Goal: Task Accomplishment & Management: Use online tool/utility

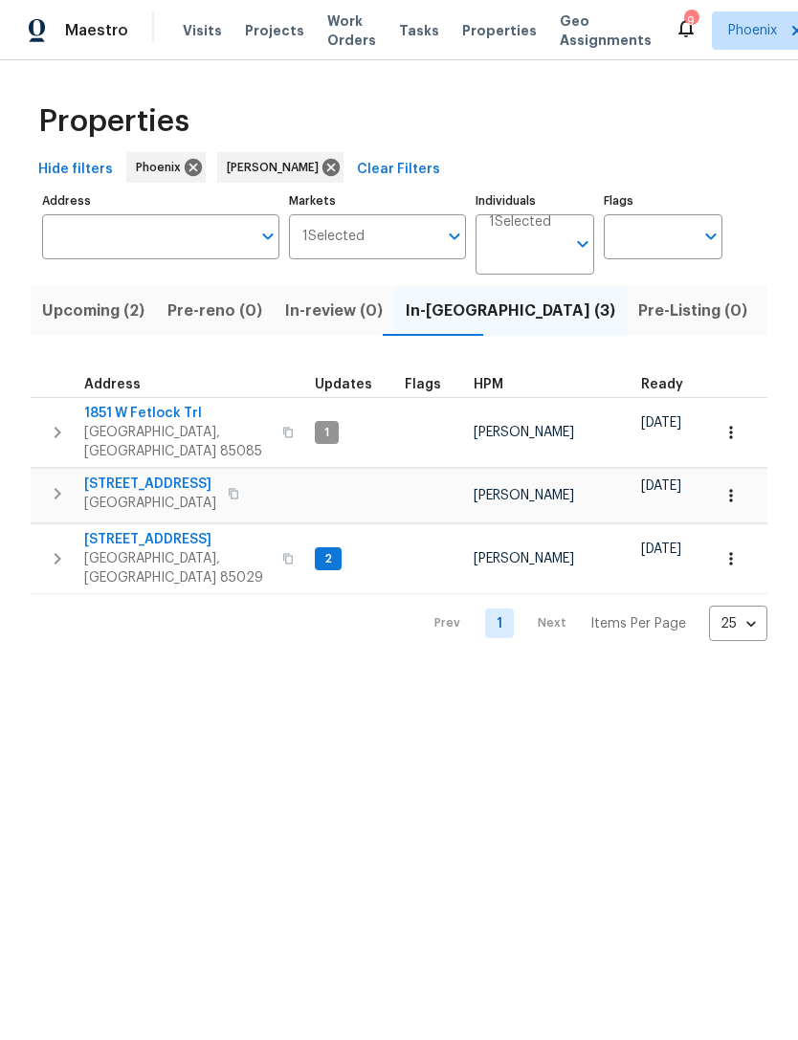
click at [55, 572] on button "button" at bounding box center [57, 558] width 38 height 57
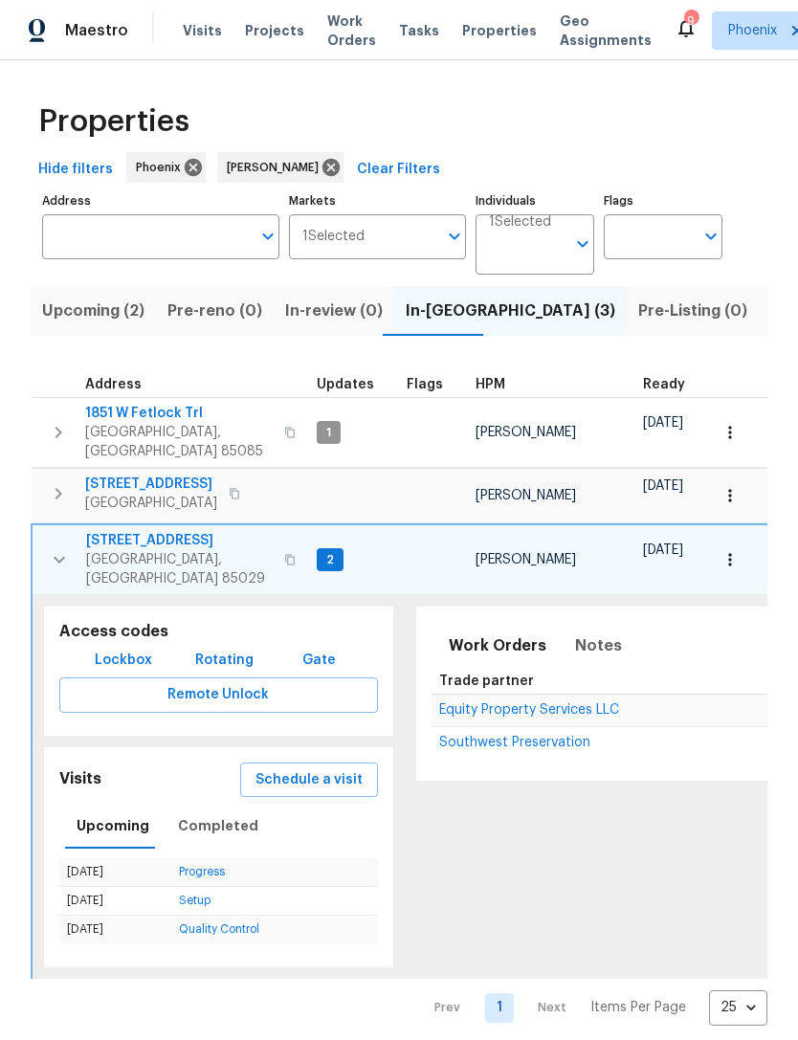
click at [539, 703] on span "Equity Property Services LLC" at bounding box center [529, 709] width 180 height 13
click at [42, 559] on button "button" at bounding box center [59, 559] width 38 height 57
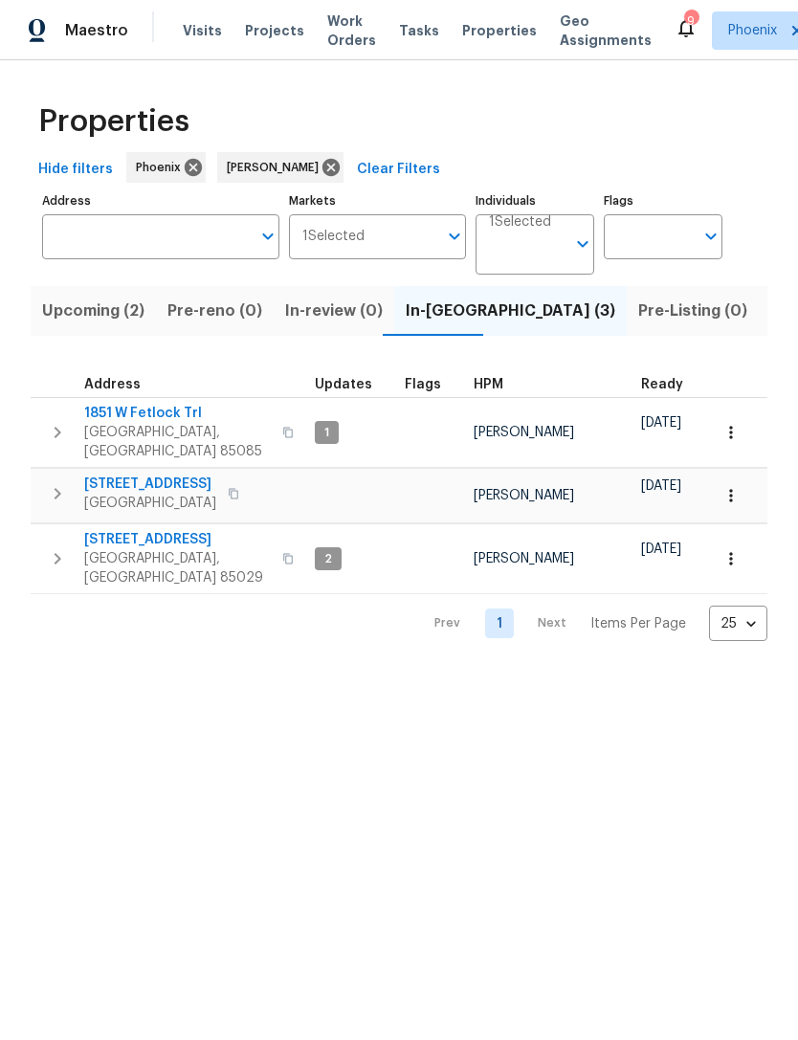
click at [68, 486] on button "button" at bounding box center [57, 494] width 38 height 38
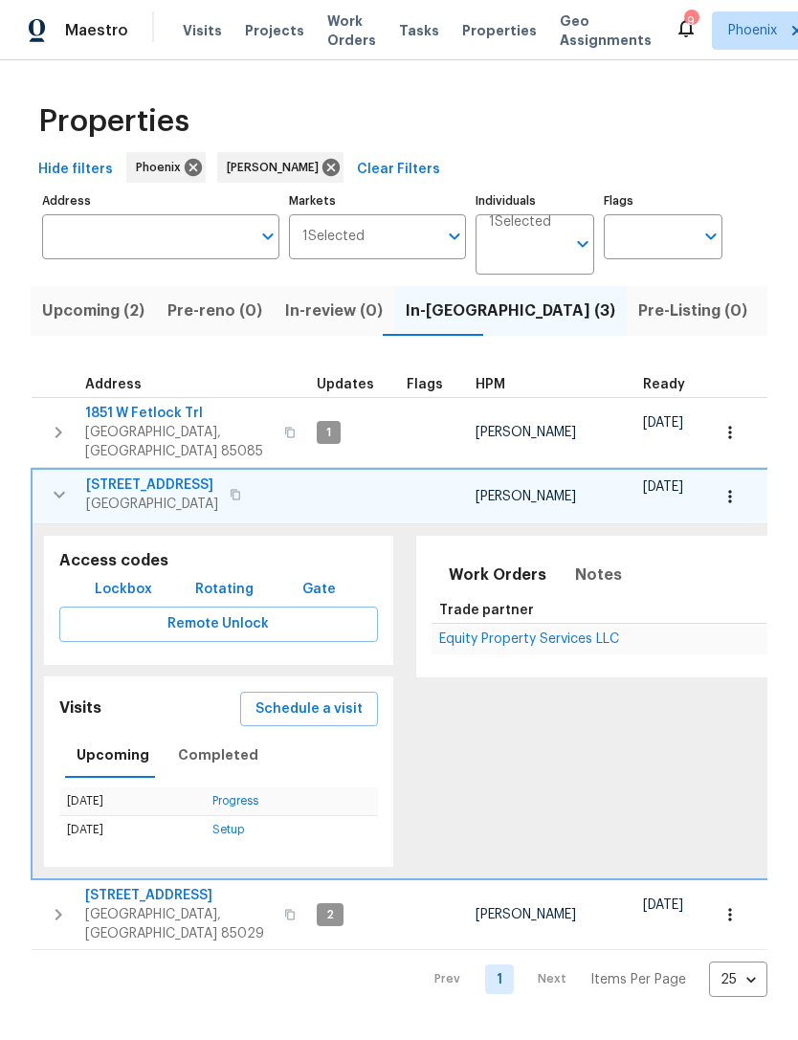
click at [510, 646] on span "Equity Property Services LLC" at bounding box center [529, 638] width 180 height 13
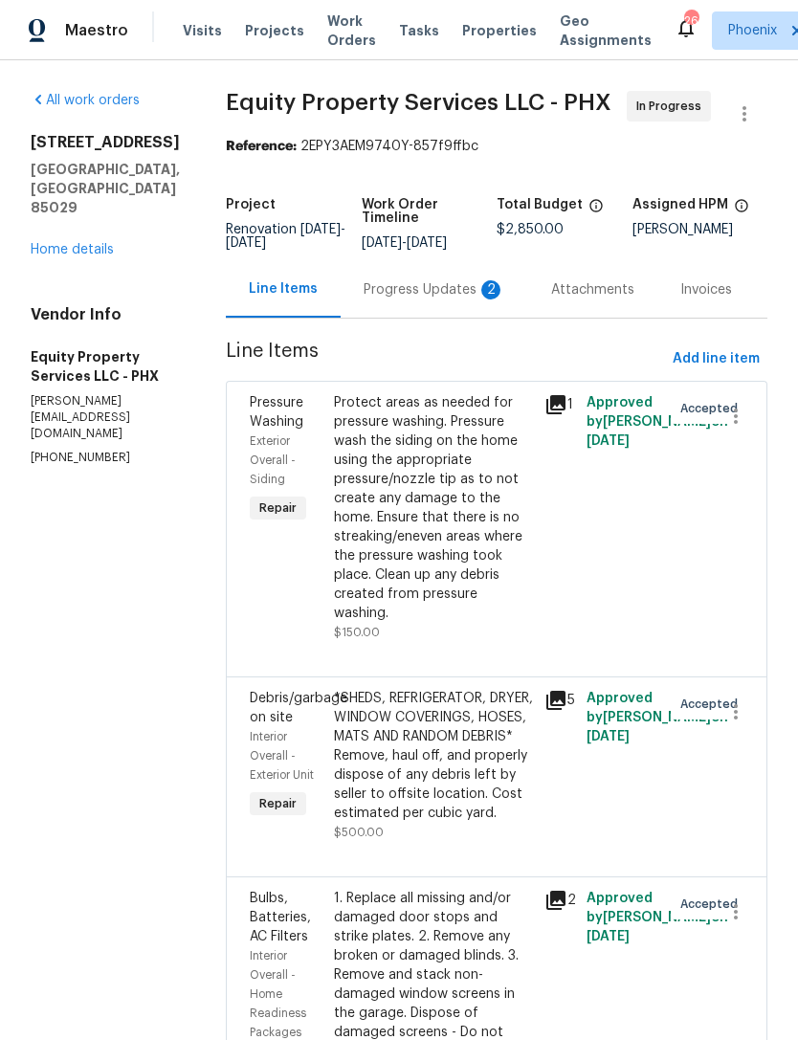
click at [481, 299] on div "2" at bounding box center [490, 289] width 19 height 19
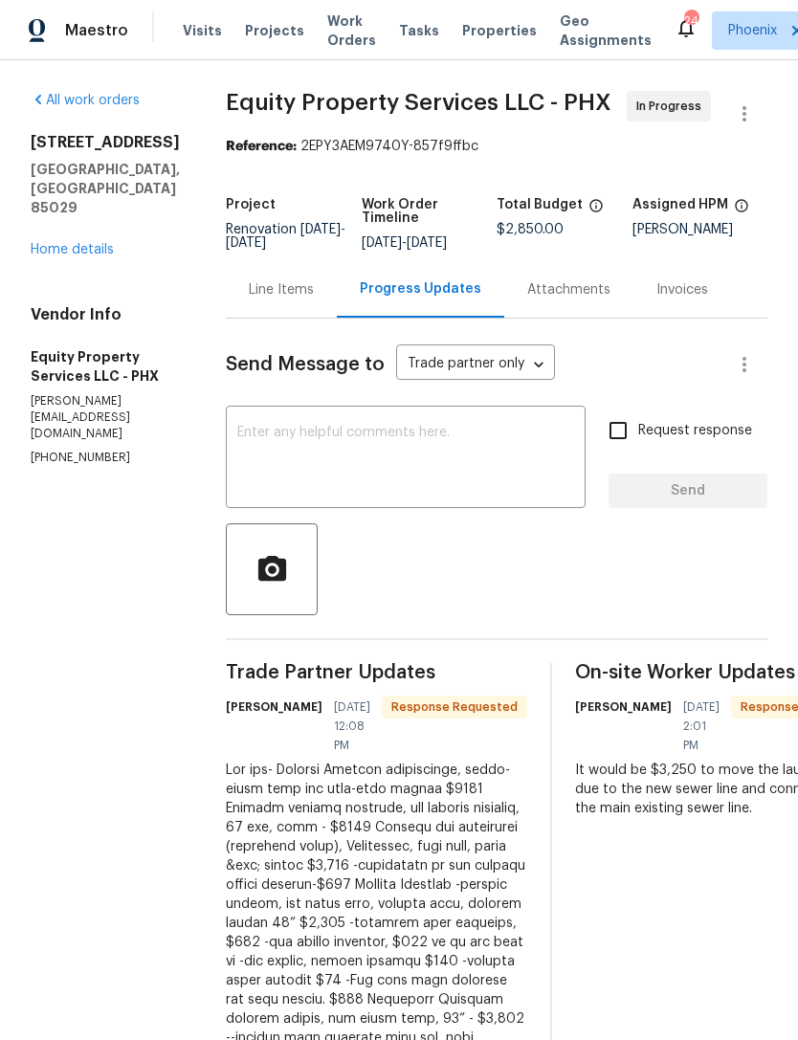
click at [298, 426] on textarea at bounding box center [405, 459] width 337 height 67
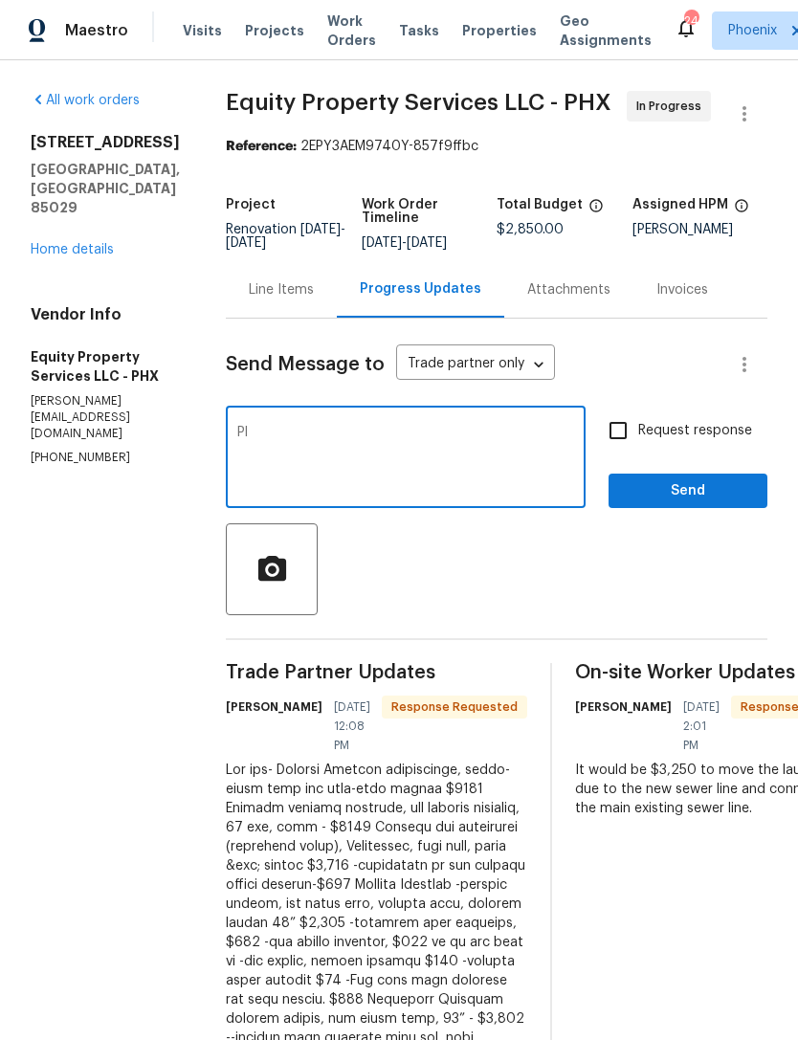
type textarea "P"
type textarea "Approved to proceed forward"
click at [544, 575] on div "Send Message to Trade partner only Trade partner only ​ Approved to proceed for…" at bounding box center [497, 838] width 542 height 1039
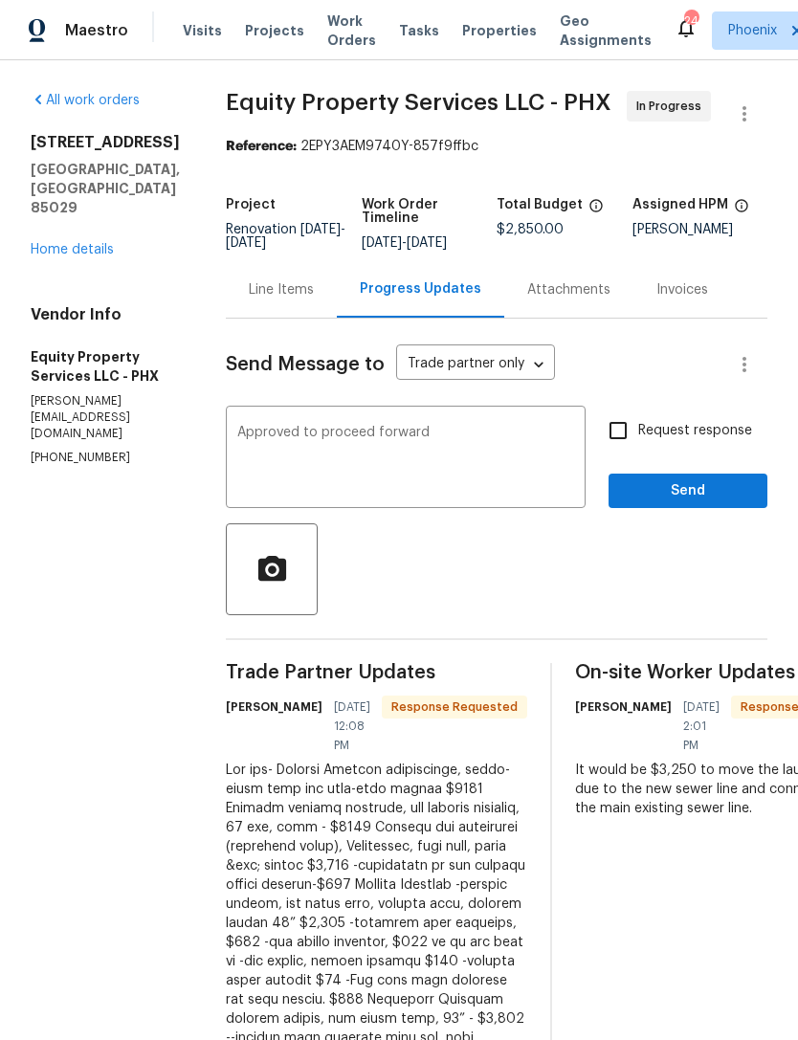
click at [251, 280] on div "Line Items" at bounding box center [281, 289] width 65 height 19
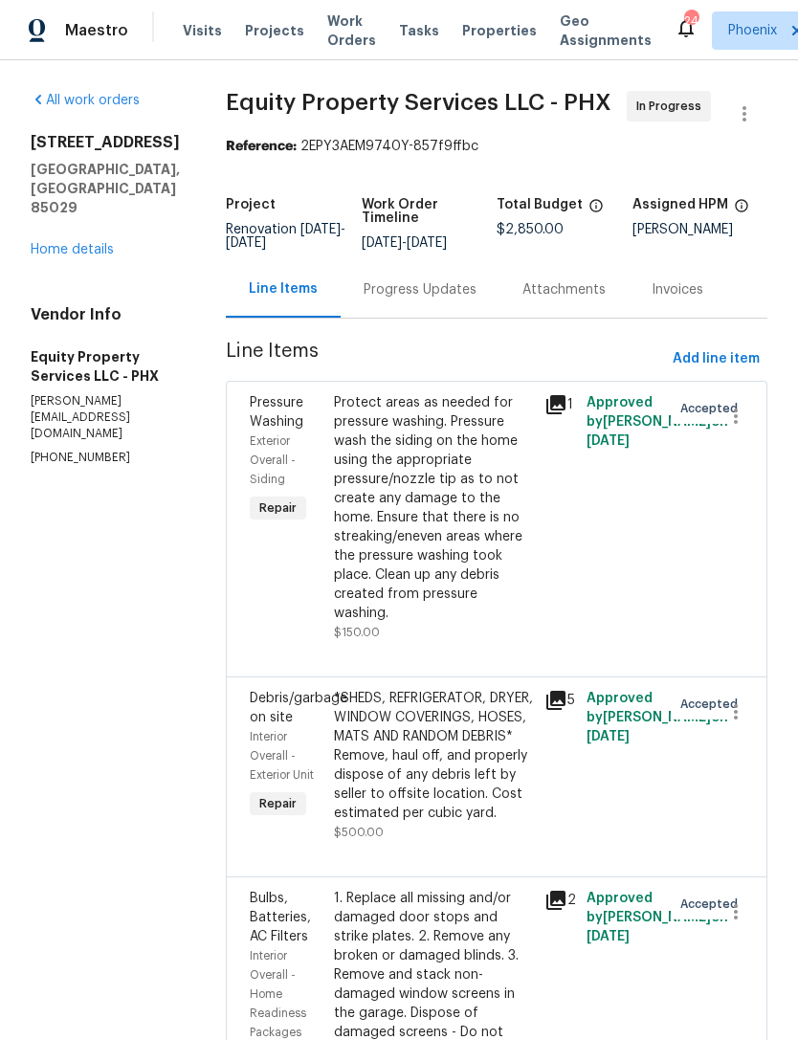
click at [385, 299] on div "Progress Updates" at bounding box center [420, 289] width 113 height 19
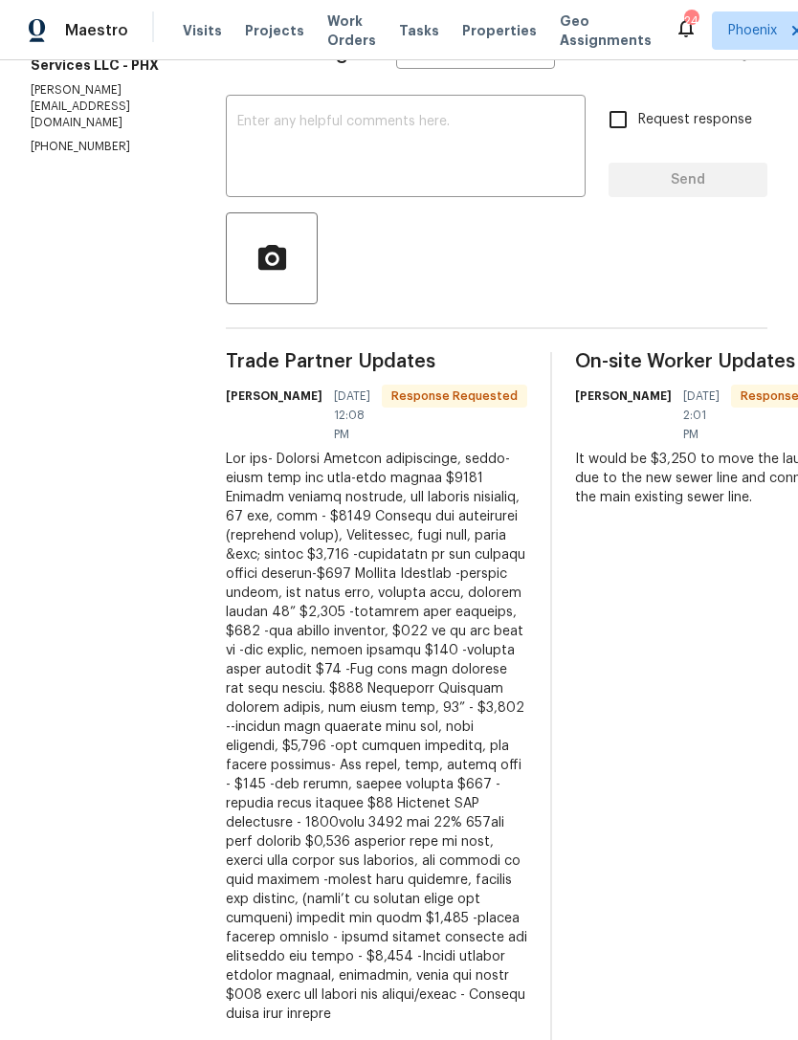
scroll to position [61, 0]
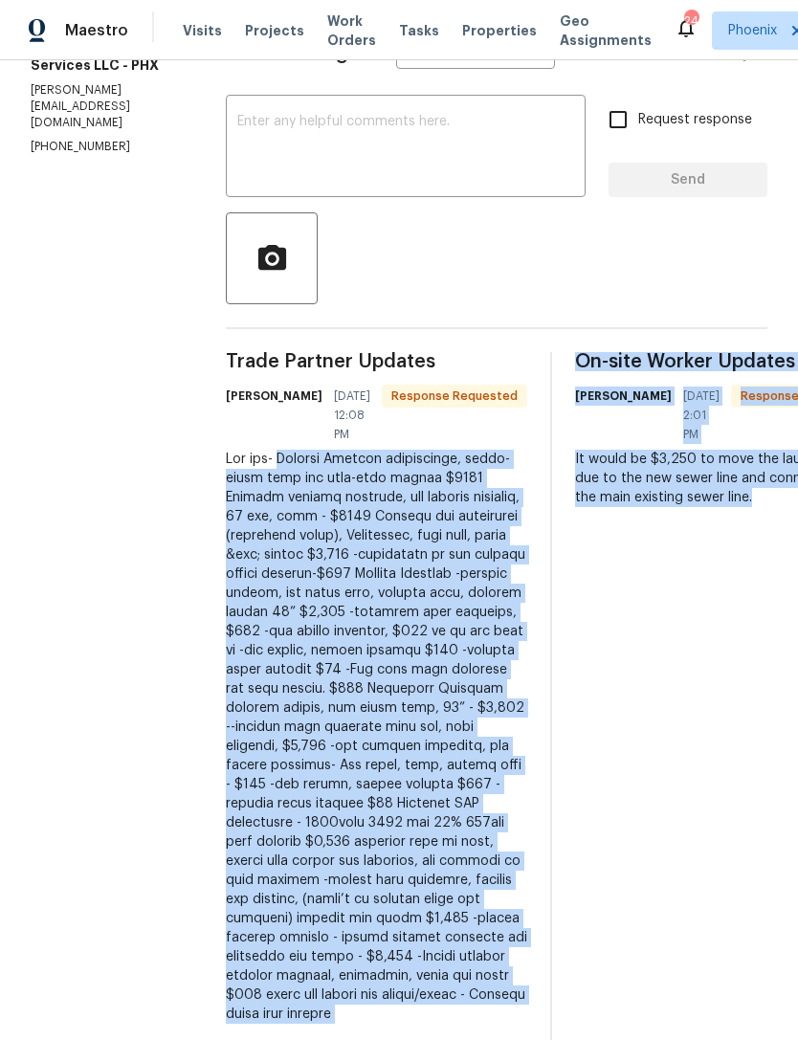
copy div "Kitchen Granite countertops, under-mount sink and pull-down faucet $3545 Kitche…"
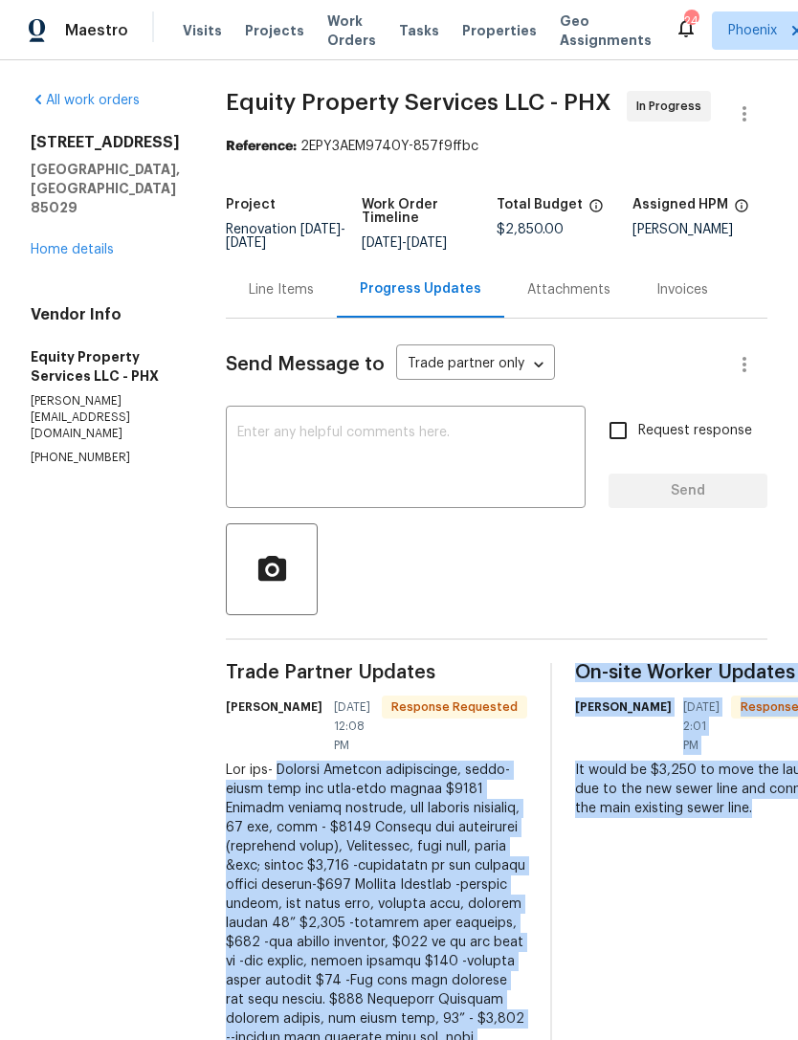
scroll to position [0, 0]
click at [249, 261] on div "Line Items" at bounding box center [281, 289] width 111 height 56
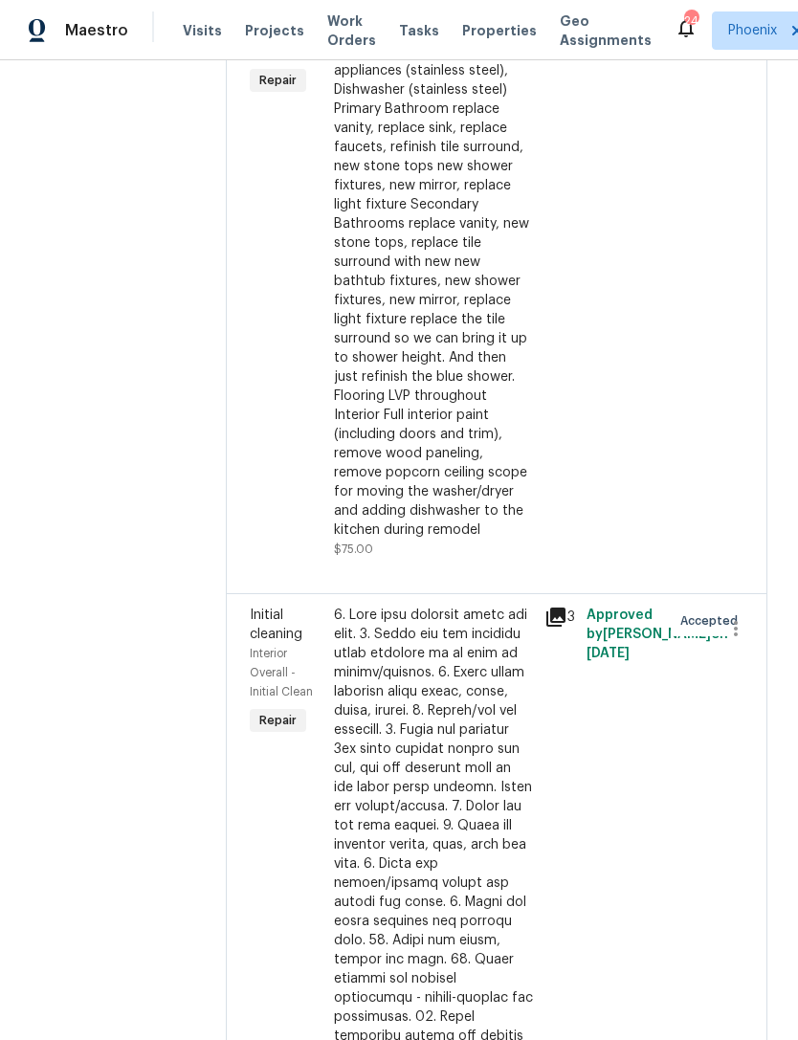
scroll to position [1287, 0]
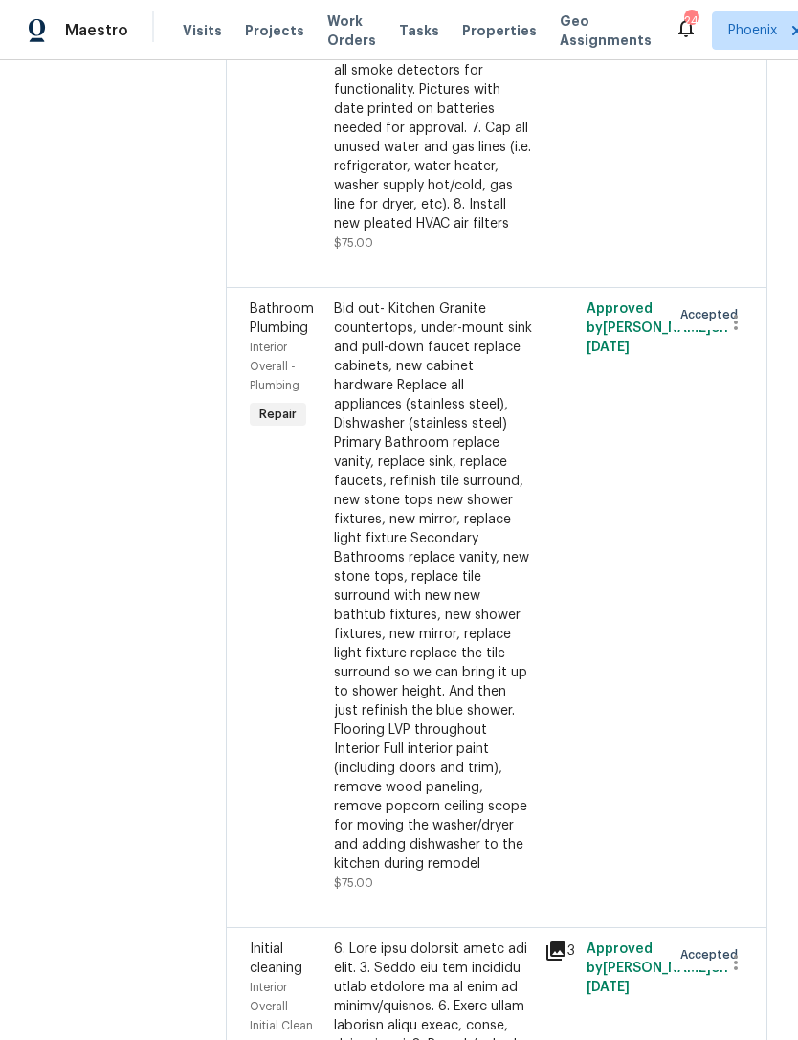
click at [434, 530] on div "Bid out- Kitchen Granite countertops, under-mount sink and pull-down faucet rep…" at bounding box center [433, 586] width 199 height 574
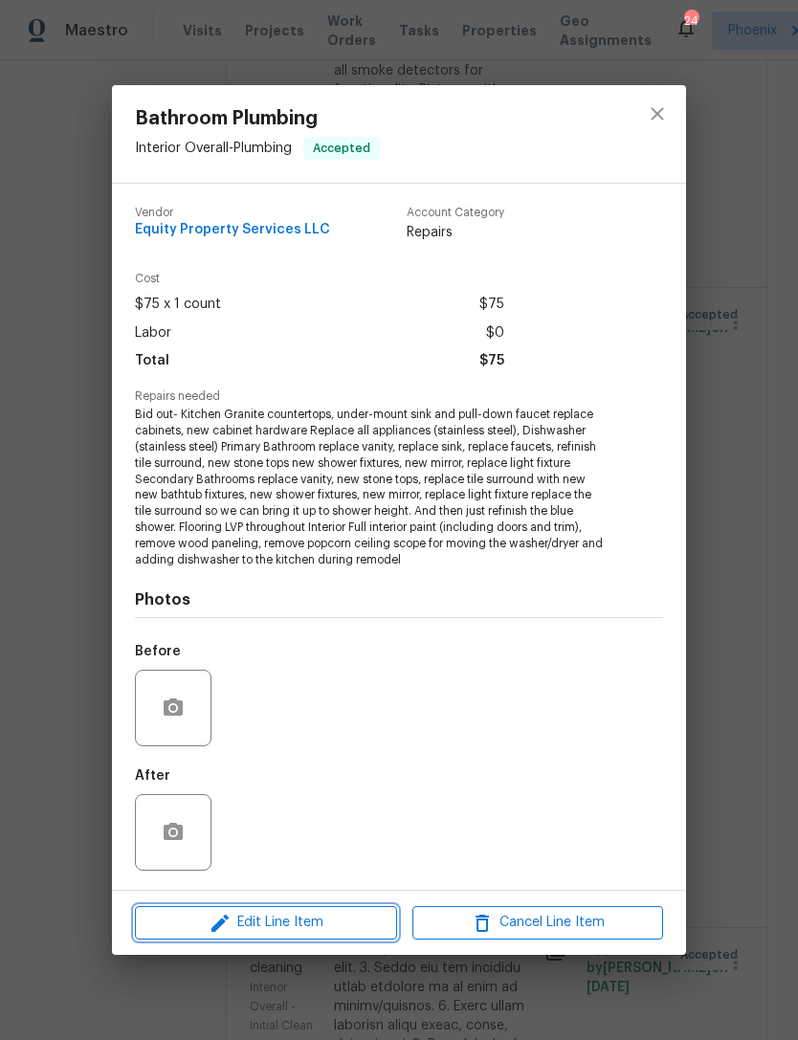
click at [348, 912] on span "Edit Line Item" at bounding box center [266, 923] width 251 height 24
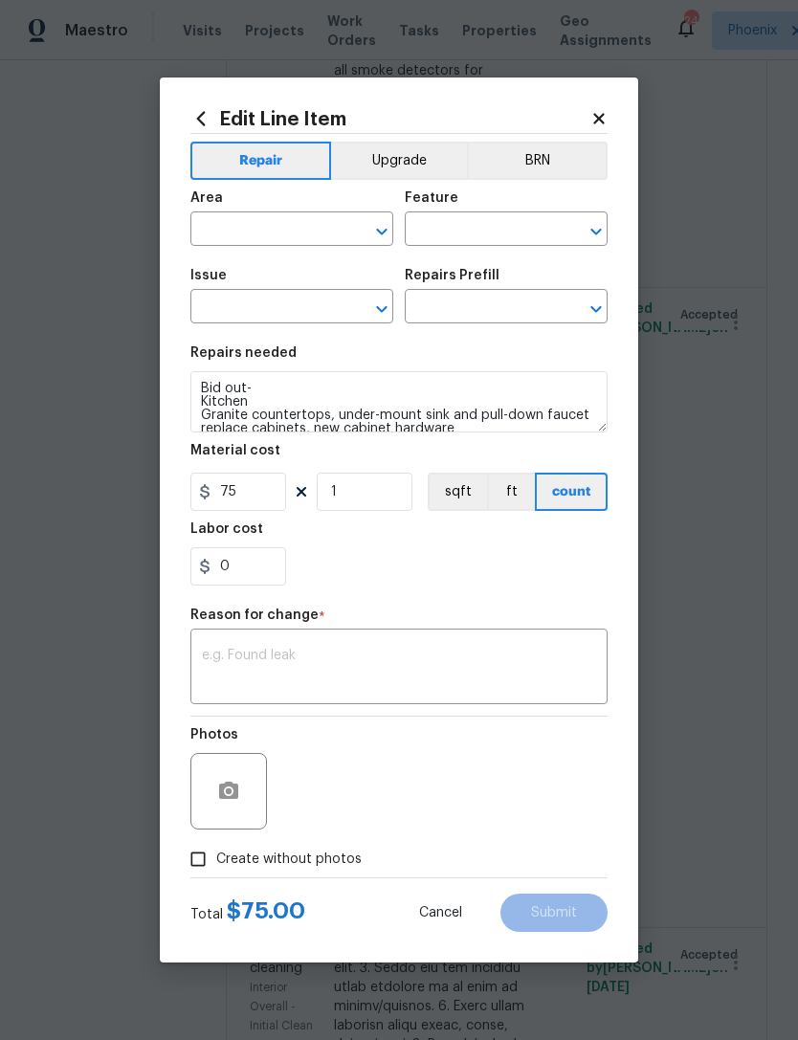
type input "Interior Overall"
type input "Plumbing"
type input "Bathroom Plumbing"
type input "Acid Wash Shower Pan $50.00"
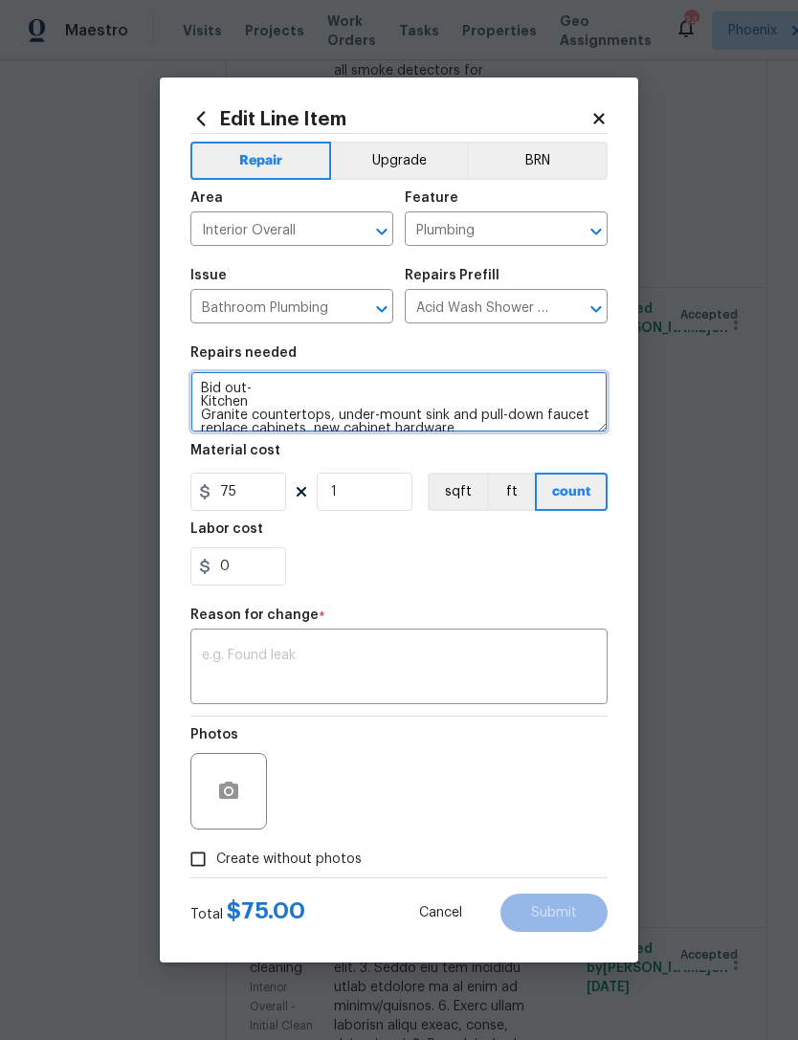
click at [216, 409] on textarea "Bid out- Kitchen Granite countertops, under-mount sink and pull-down faucet rep…" at bounding box center [398, 401] width 417 height 61
click at [222, 404] on textarea "Bid out- Kitchen Granite countertops, under-mount sink and pull-down faucet rep…" at bounding box center [398, 401] width 417 height 61
click at [221, 403] on textarea "Bid out- Kitchen Granite countertops, under-mount sink and pull-down faucet rep…" at bounding box center [398, 401] width 417 height 61
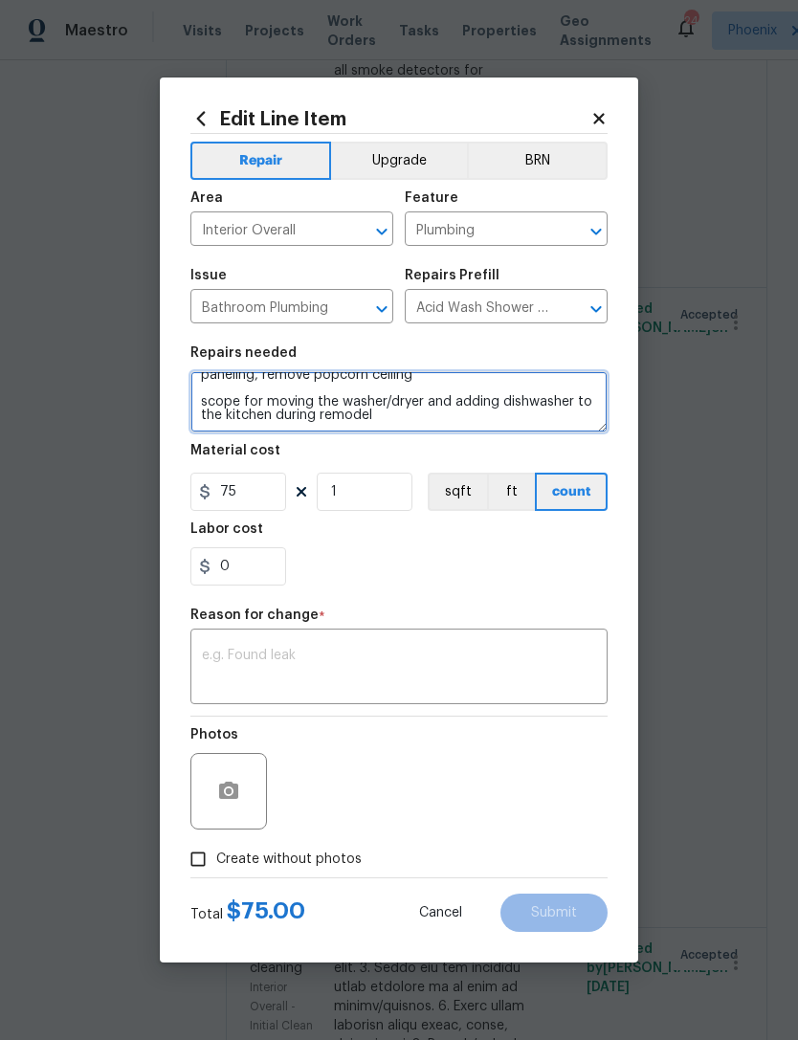
type textarea "Bid out- K Granite countertops, under-mount sink and pull-down faucet replace c…"
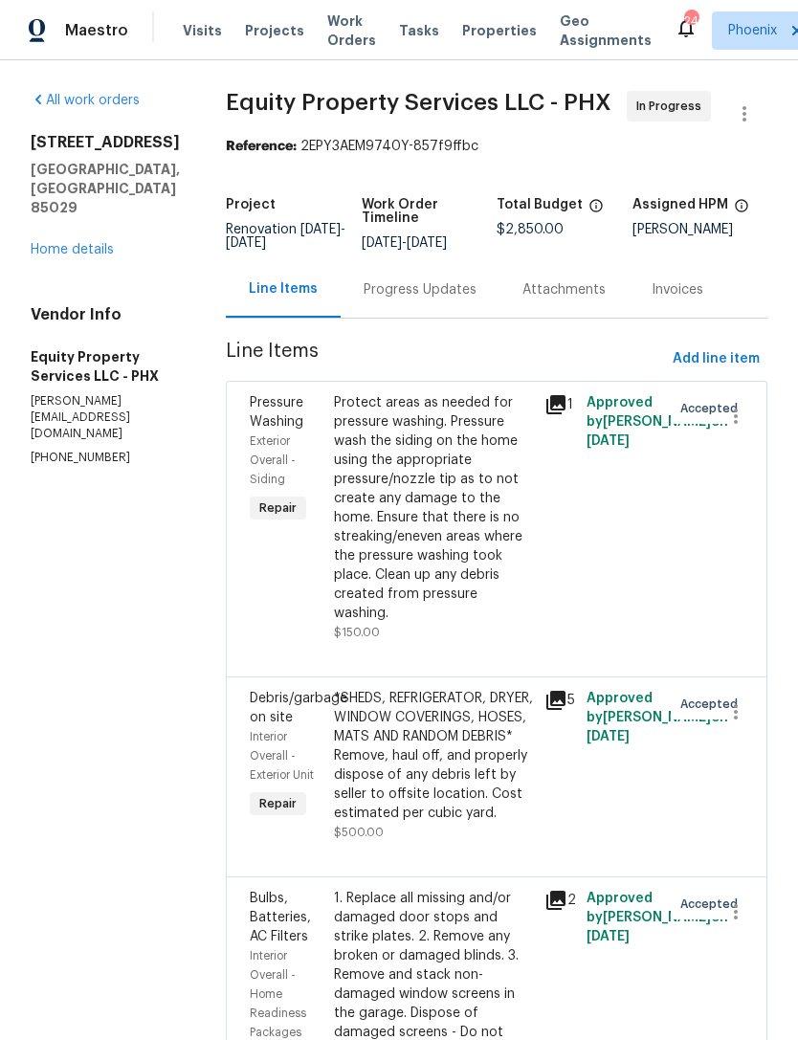
scroll to position [0, 0]
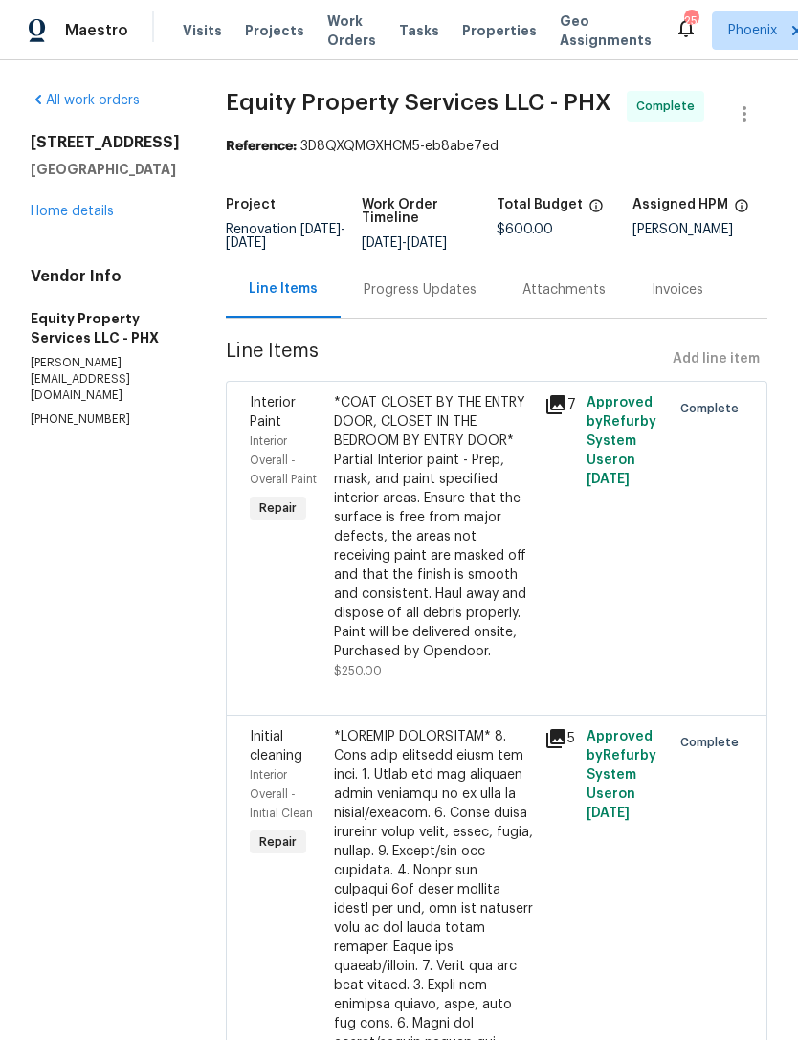
click at [80, 218] on link "Home details" at bounding box center [72, 211] width 83 height 13
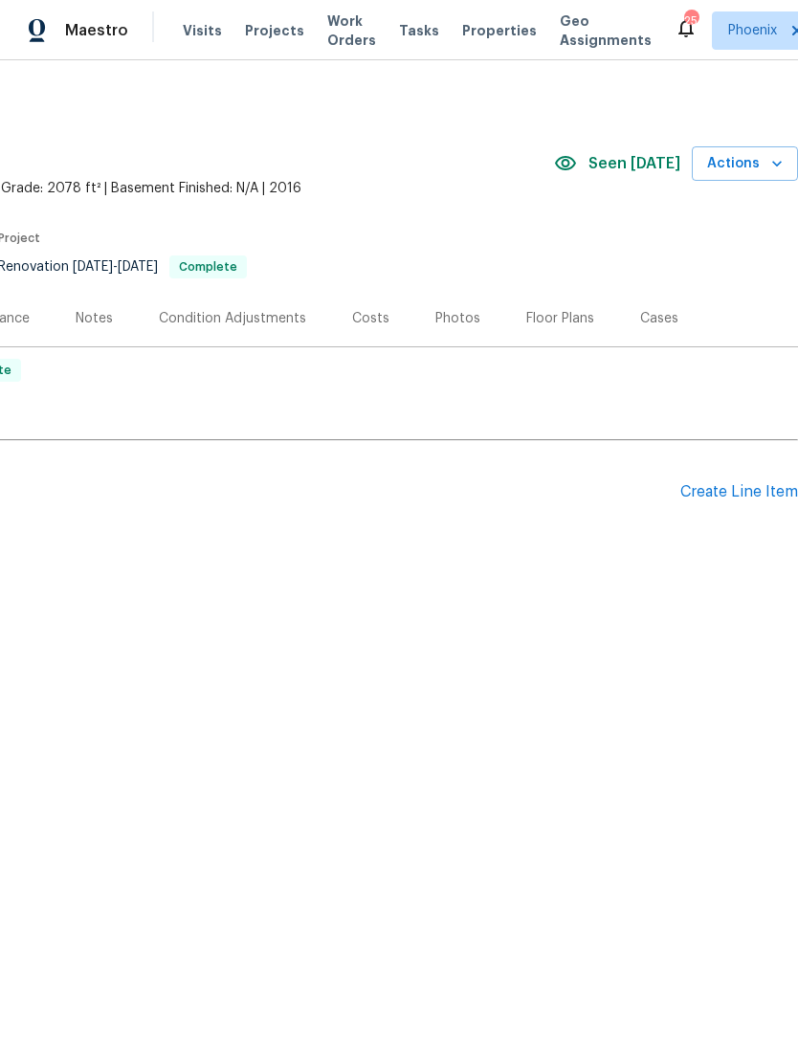
scroll to position [0, 283]
click at [454, 328] on div "Photos" at bounding box center [457, 318] width 45 height 19
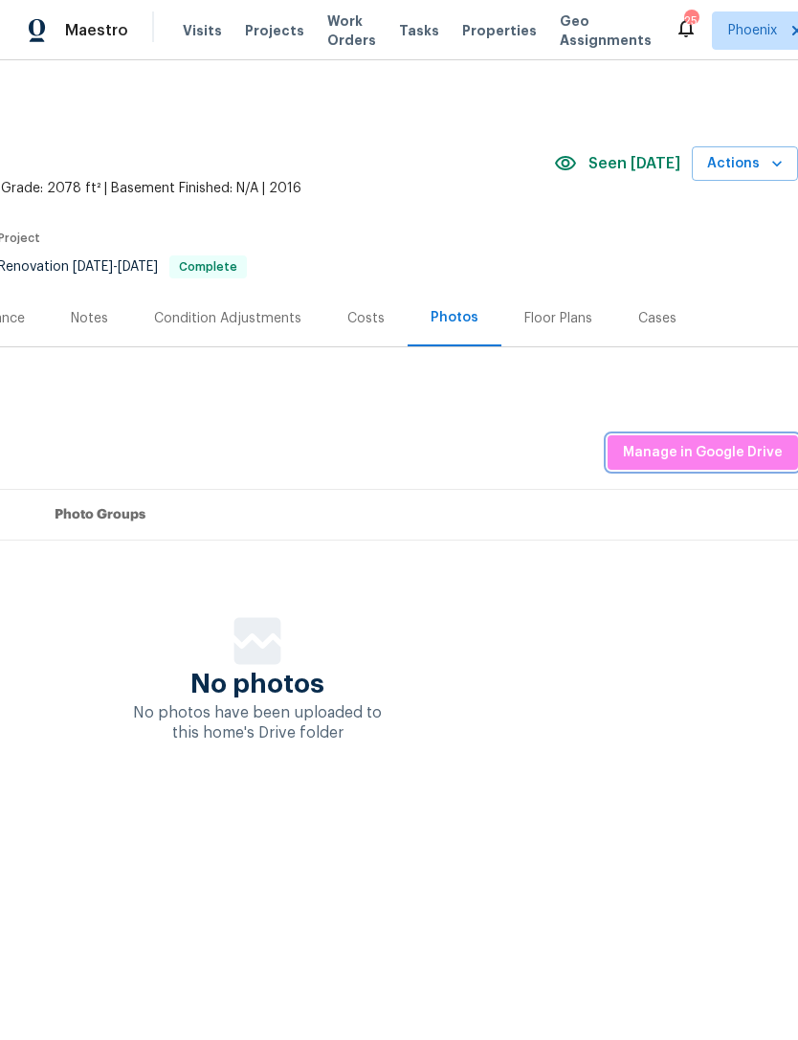
click at [731, 465] on span "Manage in Google Drive" at bounding box center [703, 453] width 160 height 24
